Goal: Use online tool/utility: Utilize a website feature to perform a specific function

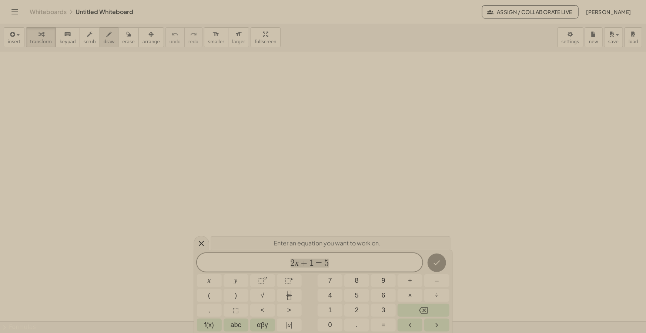
click at [104, 42] on span "draw" at bounding box center [109, 41] width 11 height 5
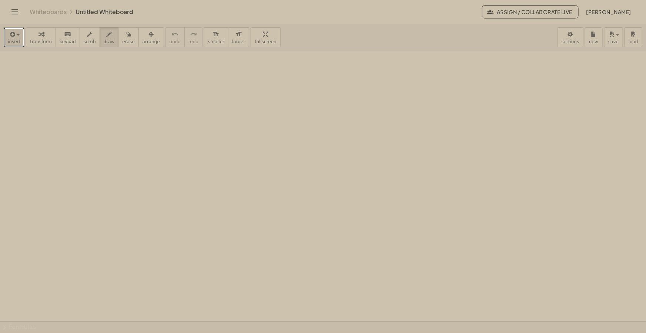
click at [8, 40] on span "insert" at bounding box center [14, 41] width 13 height 5
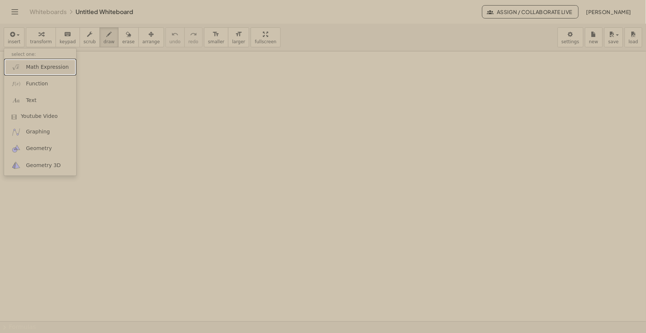
click at [35, 67] on span "Math Expression" at bounding box center [47, 67] width 43 height 7
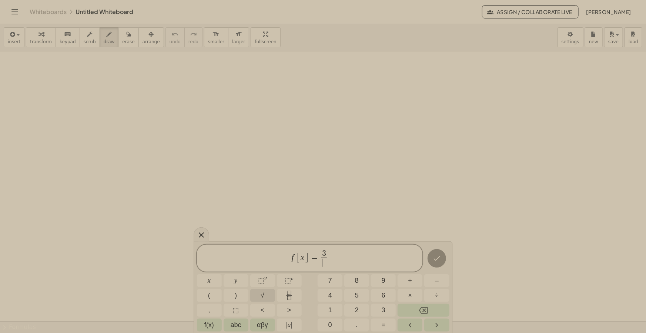
click at [255, 228] on button "√" at bounding box center [262, 295] width 25 height 13
drag, startPoint x: 346, startPoint y: 258, endPoint x: 312, endPoint y: 256, distance: 34.1
click at [312, 228] on span "f [ x ] = 3 √ x + 1 ​ − 2" at bounding box center [310, 258] width 226 height 21
click at [332, 228] on div "f [ x ] = 3 √ x + 1 ​ − 2" at bounding box center [310, 258] width 226 height 28
drag, startPoint x: 355, startPoint y: 253, endPoint x: 225, endPoint y: 254, distance: 130.3
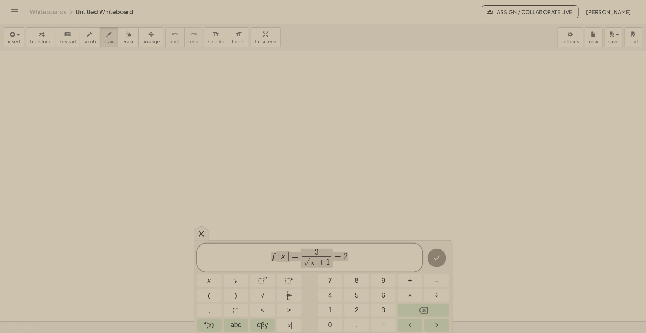
click at [225, 228] on span "f [ x ] = 3 √ x + 1 ​ − 2" at bounding box center [310, 258] width 226 height 21
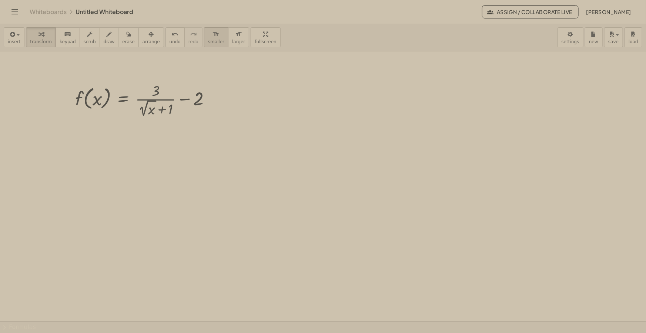
click at [208, 35] on div "format_size" at bounding box center [216, 34] width 16 height 9
click at [144, 37] on div "button" at bounding box center [150, 34] width 17 height 9
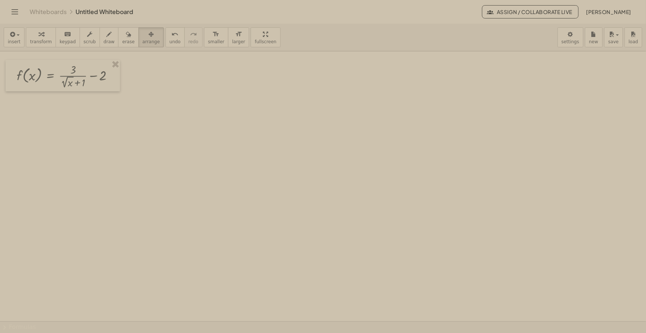
drag, startPoint x: 137, startPoint y: 102, endPoint x: 67, endPoint y: 79, distance: 73.8
click at [67, 79] on div at bounding box center [63, 75] width 114 height 31
click at [106, 37] on button "draw" at bounding box center [109, 37] width 19 height 20
drag, startPoint x: 129, startPoint y: 75, endPoint x: 145, endPoint y: 81, distance: 17.4
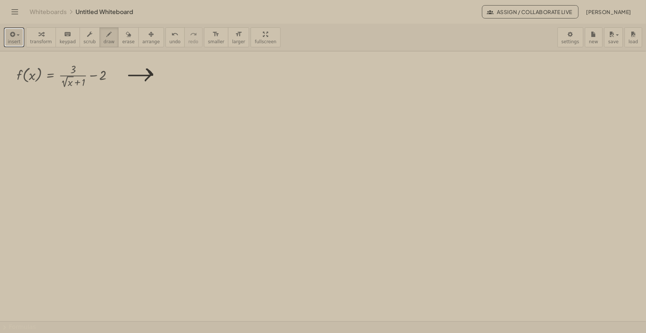
click at [10, 41] on span "insert" at bounding box center [14, 41] width 13 height 5
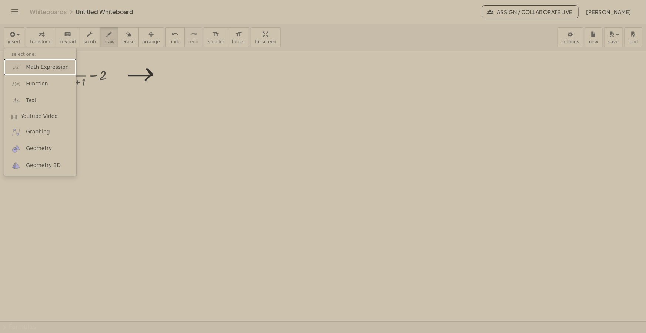
click at [36, 64] on span "Math Expression" at bounding box center [47, 67] width 43 height 7
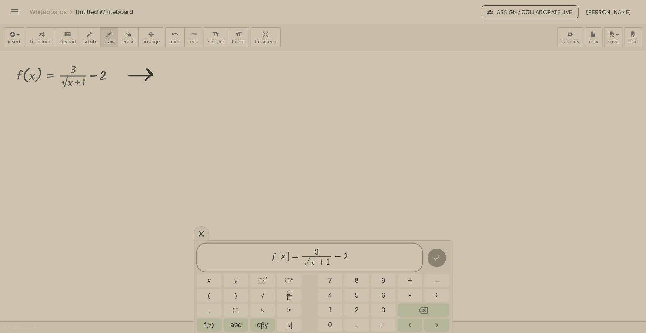
click at [277, 228] on span "[" at bounding box center [278, 257] width 5 height 11
click at [344, 228] on span "f p r i m a [ x ] = 3 √ x + 1 ​ − 2 ​" at bounding box center [310, 258] width 226 height 21
click at [344, 228] on span "f p r i m a [ x ] = 3 √ x + 1 ​ ​" at bounding box center [310, 258] width 226 height 21
click at [319, 228] on span "√ x + 1" at bounding box center [333, 262] width 29 height 11
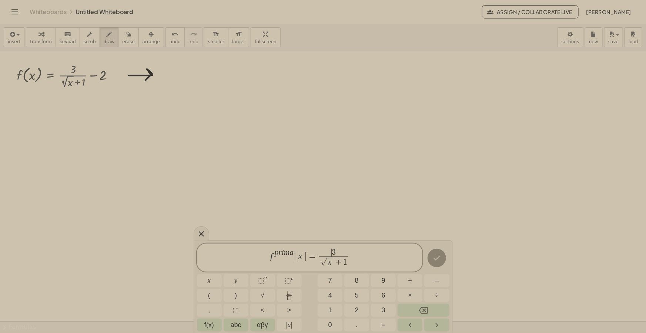
click at [319, 228] on span "​ 3" at bounding box center [333, 253] width 29 height 8
click at [318, 228] on span "3 √ x + 1 ​" at bounding box center [333, 258] width 32 height 19
click at [344, 228] on span "f p r i m a [ x ] = ​ 3 √ x + 1 ​" at bounding box center [310, 258] width 226 height 21
click at [340, 228] on span "3 ​" at bounding box center [333, 253] width 29 height 8
click at [344, 228] on span "f p r i m a [ x ] = 3 √ x + 1 ​ ​" at bounding box center [310, 258] width 226 height 21
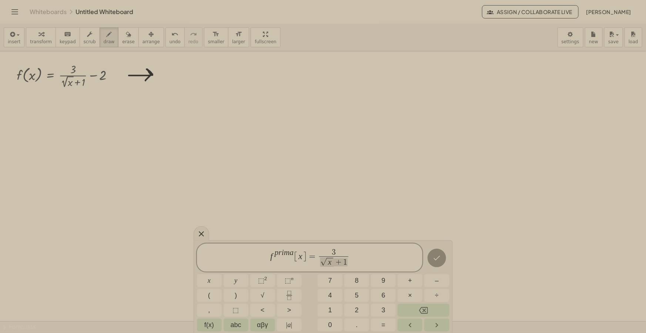
drag, startPoint x: 347, startPoint y: 263, endPoint x: 320, endPoint y: 262, distance: 27.0
click at [271, 228] on button "⬚ 2" at bounding box center [262, 281] width 25 height 13
click at [344, 228] on div "f p r i m a [ x ] = 3 ​ ( √ x + 1 ) 2 ​" at bounding box center [310, 256] width 226 height 31
click at [266, 228] on button "√" at bounding box center [262, 295] width 25 height 13
click at [344, 228] on span "3 ( 1 2 √ x ​ ​ )" at bounding box center [333, 244] width 41 height 19
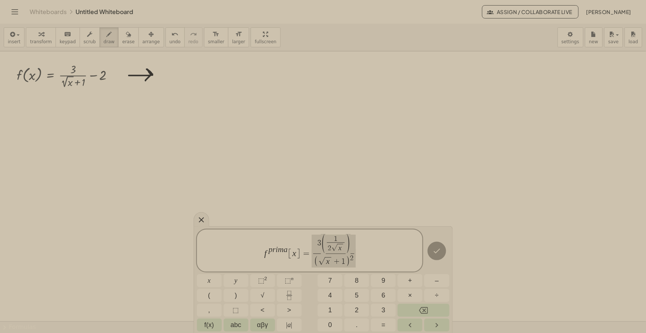
drag, startPoint x: 356, startPoint y: 254, endPoint x: 321, endPoint y: 253, distance: 34.4
click at [321, 228] on span "f p r i m a [ x ] = 3 ( 1 2 √ x ​ ) ( √ x + 1 ) 2 ​" at bounding box center [310, 251] width 226 height 34
click at [344, 228] on span "f p r i m a [ x ] = 3 ( 1 2 √ x ​ ) ( √ x + 1 ) 2 ​" at bounding box center [310, 251] width 226 height 34
click at [336, 228] on span "1" at bounding box center [336, 239] width 4 height 7
click at [325, 228] on span "(" at bounding box center [323, 244] width 5 height 21
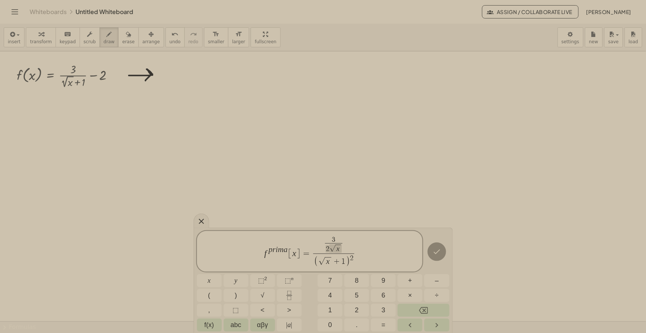
drag, startPoint x: 340, startPoint y: 249, endPoint x: 326, endPoint y: 249, distance: 14.1
click at [315, 228] on span "(" at bounding box center [316, 261] width 4 height 11
drag, startPoint x: 341, startPoint y: 250, endPoint x: 323, endPoint y: 248, distance: 17.9
click at [344, 228] on span "2 √ x ( √ x + 1 ) 2" at bounding box center [333, 261] width 59 height 14
click at [303, 228] on span "3 2 √ x ( √ x + 1 ) 2 ​ ​" at bounding box center [334, 257] width 62 height 22
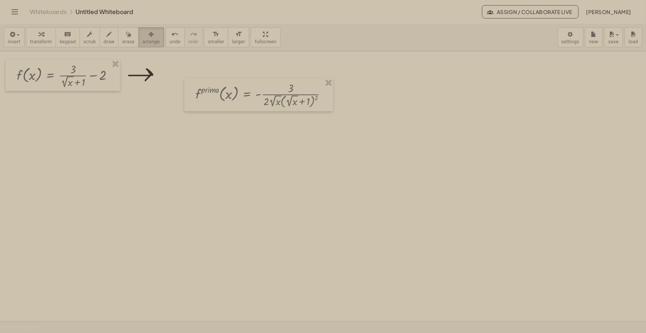
click at [142, 41] on span "arrange" at bounding box center [150, 41] width 17 height 5
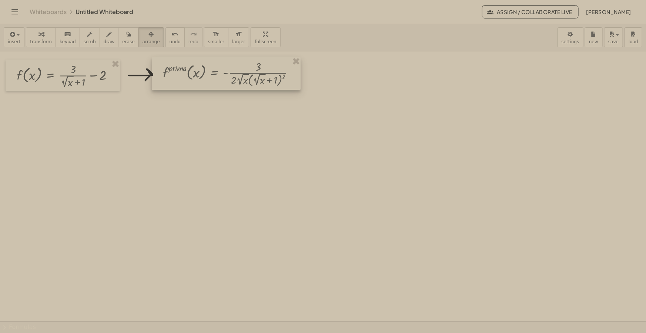
drag, startPoint x: 229, startPoint y: 91, endPoint x: 195, endPoint y: 70, distance: 40.0
click at [195, 70] on div at bounding box center [226, 73] width 149 height 33
click at [104, 39] on span "draw" at bounding box center [109, 41] width 11 height 5
click at [142, 35] on div "button" at bounding box center [150, 34] width 17 height 9
click at [107, 34] on icon "button" at bounding box center [109, 34] width 5 height 9
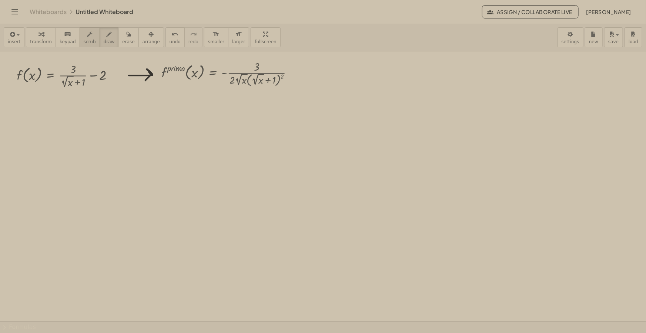
click at [80, 45] on button "scrub" at bounding box center [90, 37] width 20 height 20
click at [107, 38] on icon "button" at bounding box center [109, 34] width 5 height 9
click at [140, 46] on button "arrange" at bounding box center [151, 37] width 26 height 20
click at [148, 37] on icon "button" at bounding box center [150, 34] width 5 height 9
